Goal: Download file/media

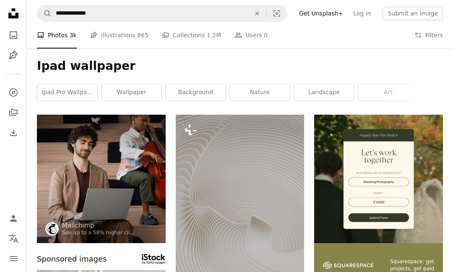
scroll to position [2417, 0]
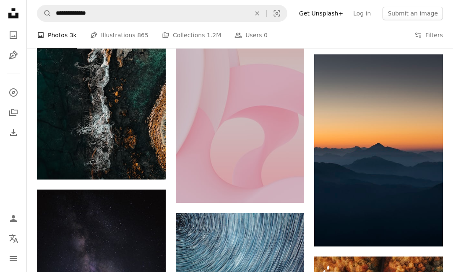
click at [274, 190] on button "A lock Download" at bounding box center [272, 187] width 47 height 13
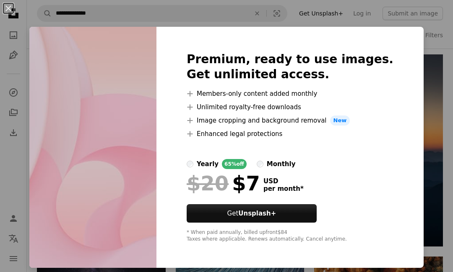
click at [260, 187] on div "$20 $7" at bounding box center [223, 184] width 73 height 22
click at [398, 24] on div "An X shape Premium, ready to use images. Get unlimited access. A plus sign Memb…" at bounding box center [226, 136] width 453 height 272
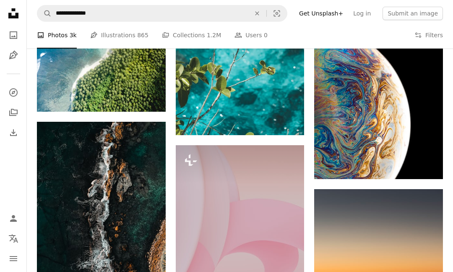
scroll to position [2282, 0]
click at [284, 157] on icon "A plus sign" at bounding box center [287, 160] width 7 height 7
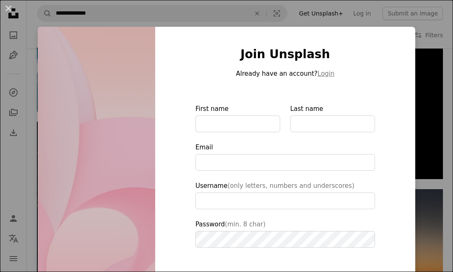
type input "**********"
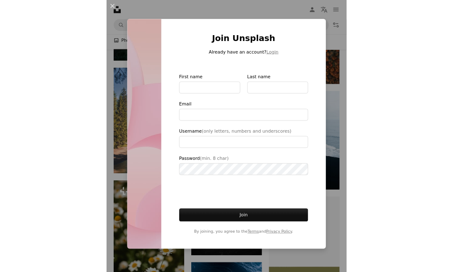
scroll to position [2282, 0]
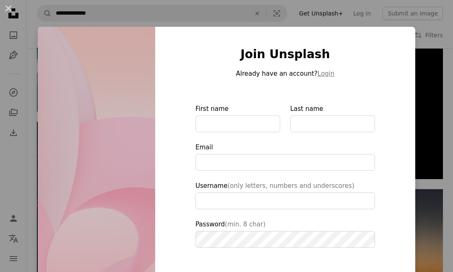
click at [425, 32] on div "An X shape Join Unsplash Already have an account? Login First name Last name Em…" at bounding box center [226, 136] width 453 height 272
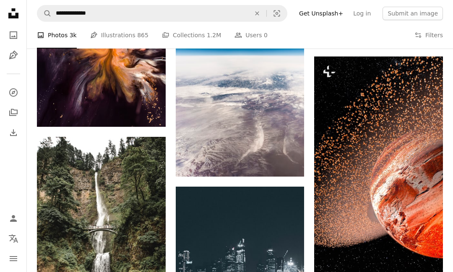
scroll to position [1418, 0]
